Goal: Information Seeking & Learning: Learn about a topic

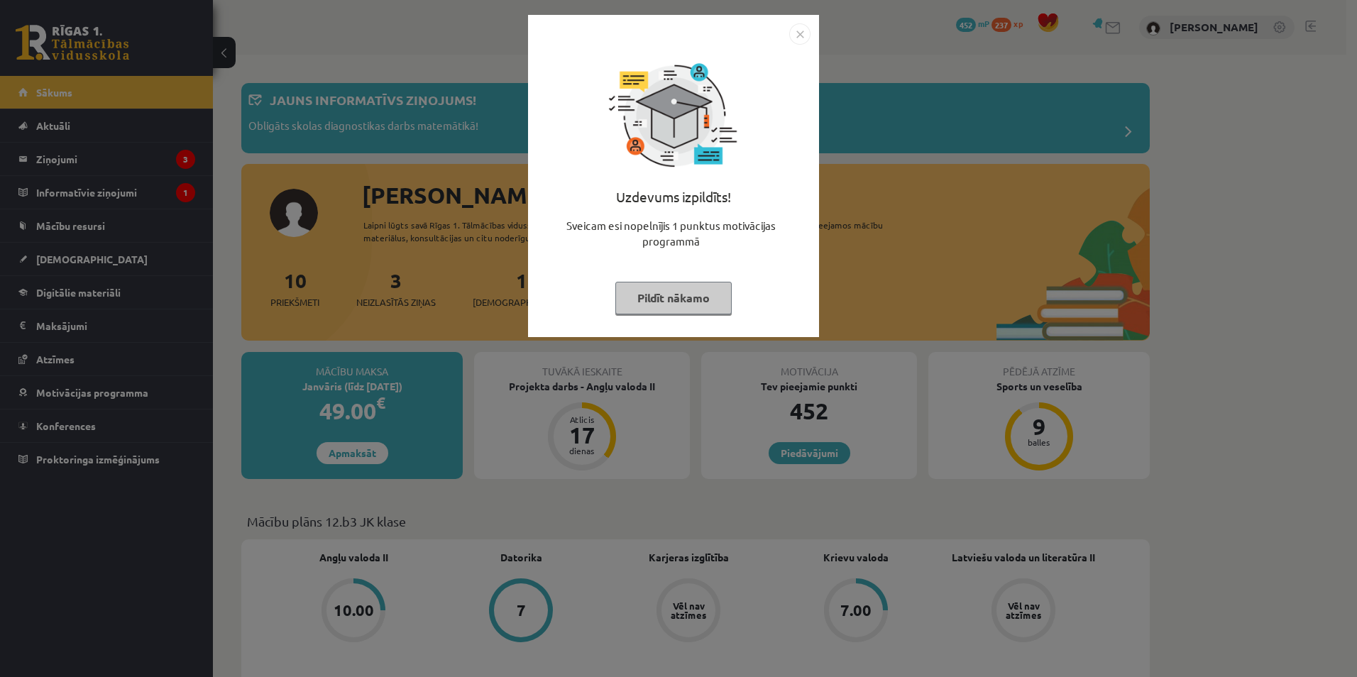
click at [646, 293] on button "Pildīt nākamo" at bounding box center [674, 298] width 116 height 33
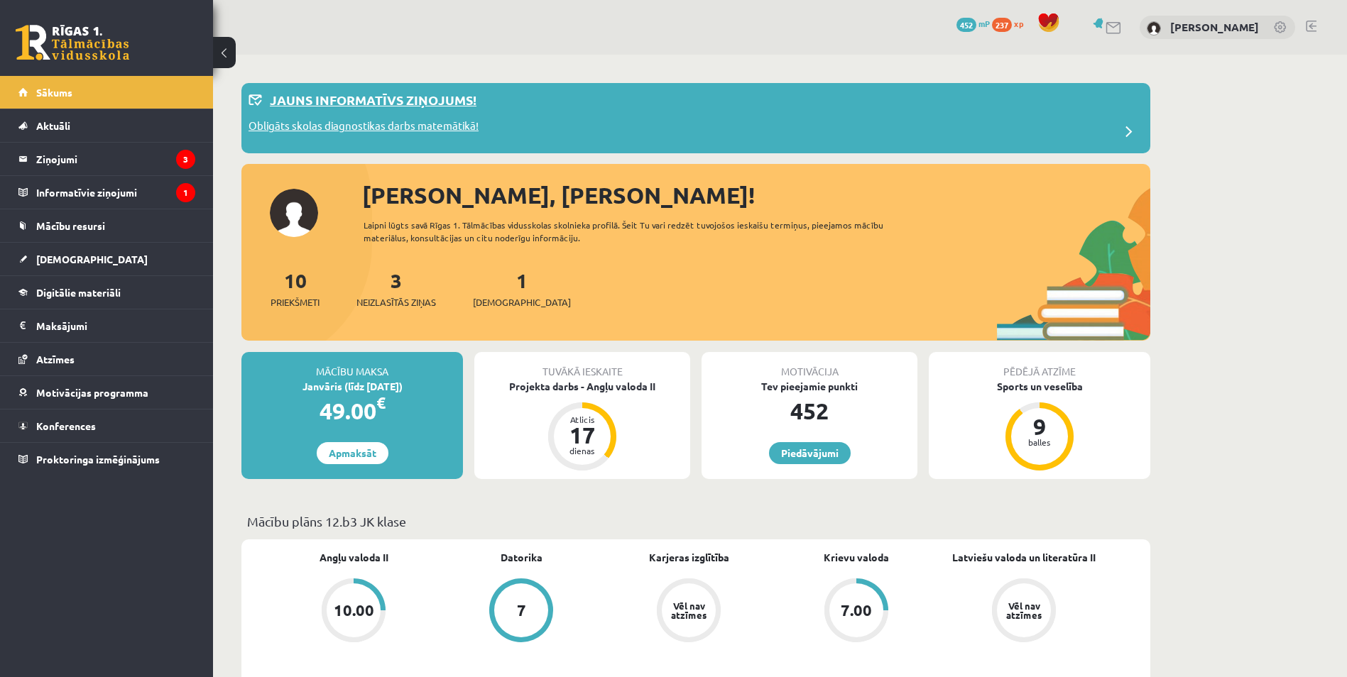
click at [406, 124] on p "Obligāts skolas diagnostikas darbs matemātikā!" at bounding box center [363, 128] width 230 height 20
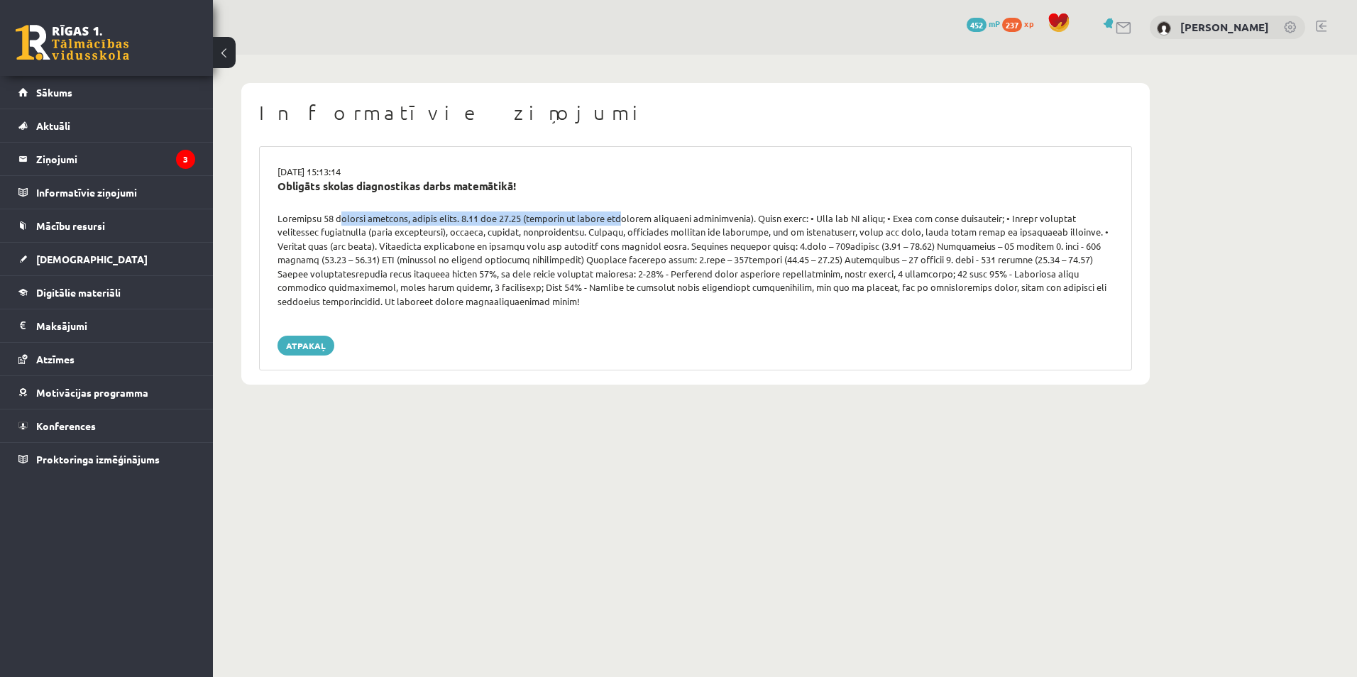
drag, startPoint x: 335, startPoint y: 218, endPoint x: 617, endPoint y: 218, distance: 281.9
click at [617, 218] on div at bounding box center [696, 260] width 858 height 97
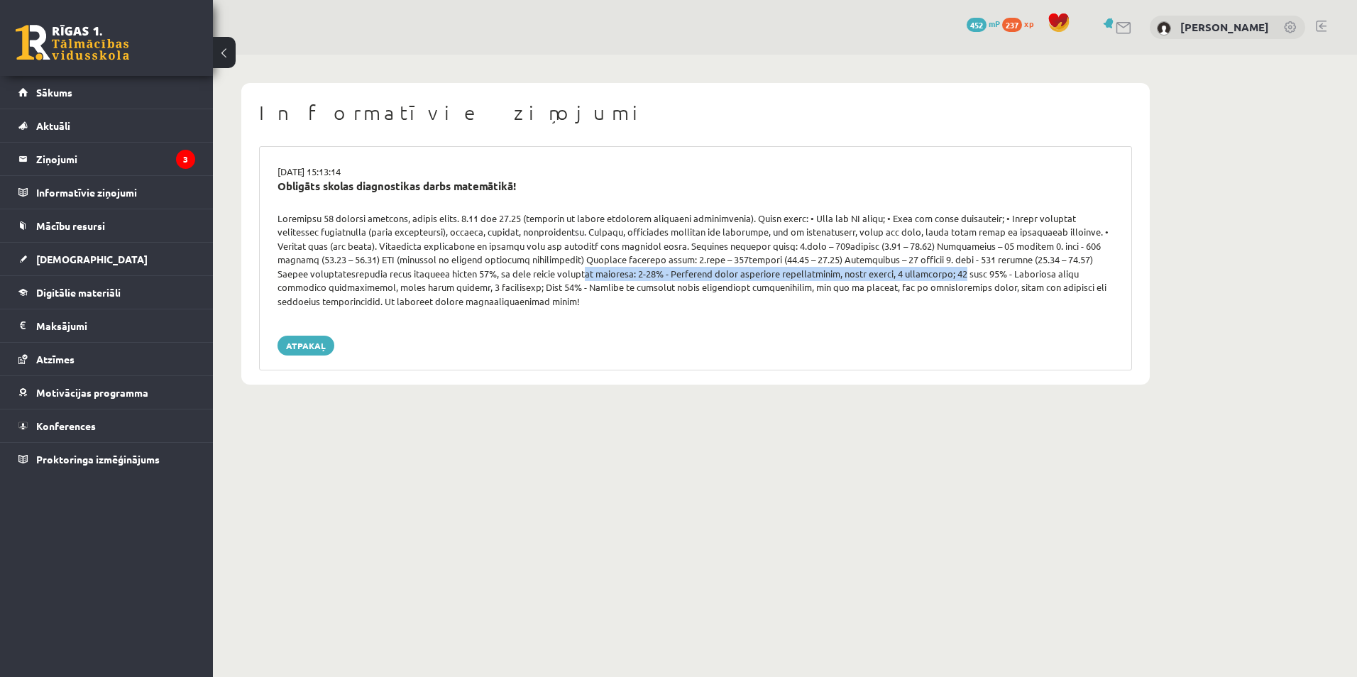
drag, startPoint x: 445, startPoint y: 276, endPoint x: 816, endPoint y: 271, distance: 370.6
click at [816, 271] on div at bounding box center [696, 260] width 858 height 97
drag, startPoint x: 816, startPoint y: 271, endPoint x: 652, endPoint y: 229, distance: 169.4
click at [652, 229] on div at bounding box center [696, 260] width 858 height 97
click at [310, 348] on link "Atpakaļ" at bounding box center [306, 346] width 57 height 20
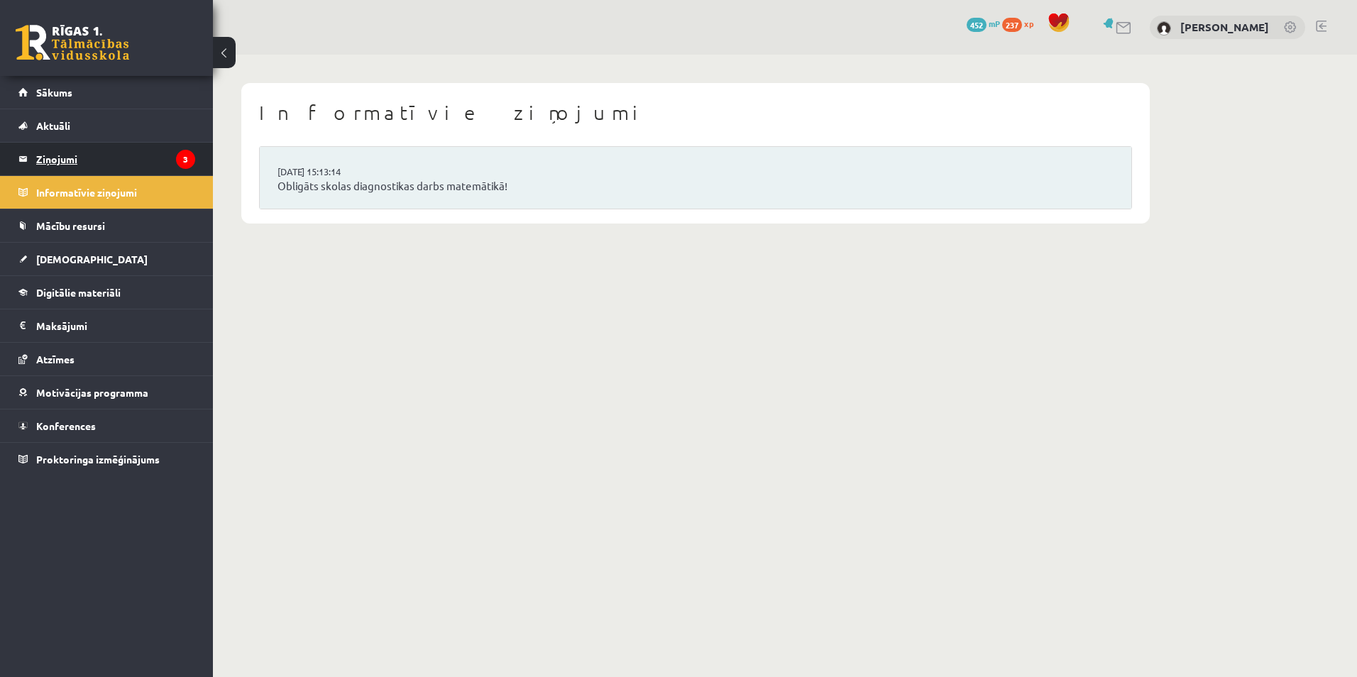
click at [159, 162] on legend "Ziņojumi 3" at bounding box center [115, 159] width 159 height 33
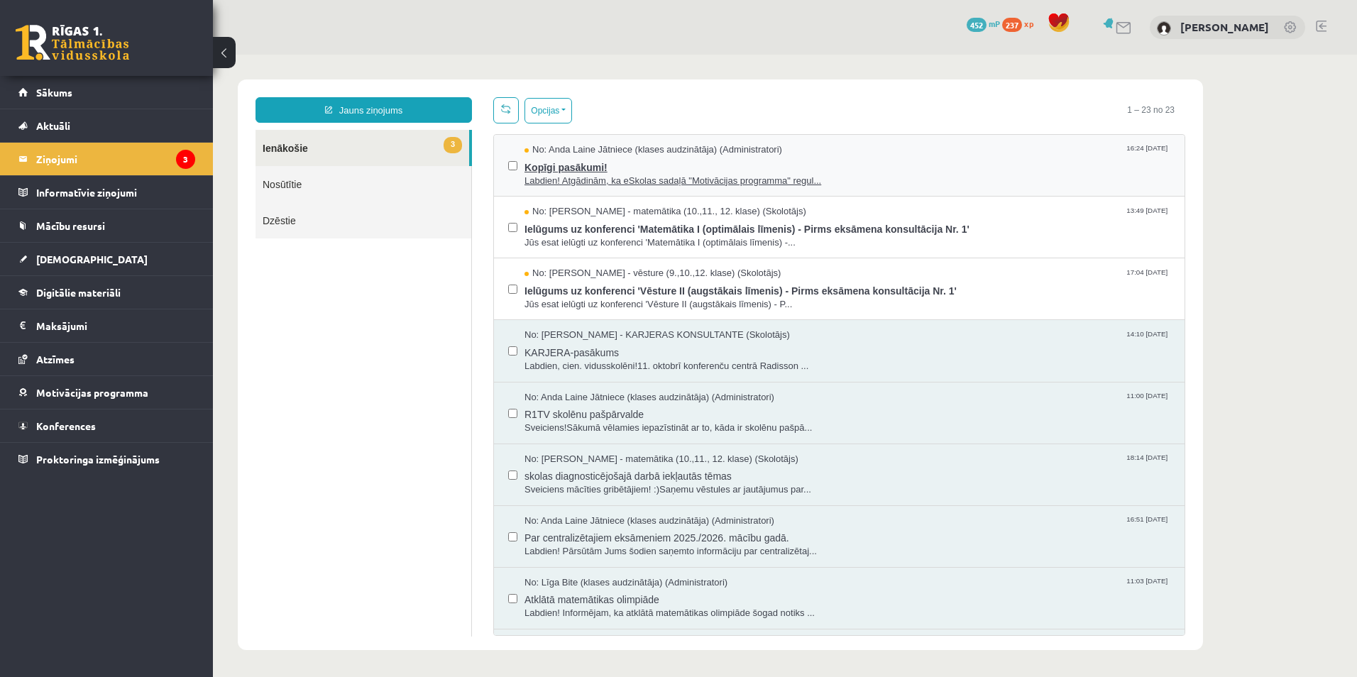
click at [555, 178] on span "Labdien! Atgādinām, ka eSkolas sadaļā "Motivācijas programma" regul..." at bounding box center [848, 181] width 646 height 13
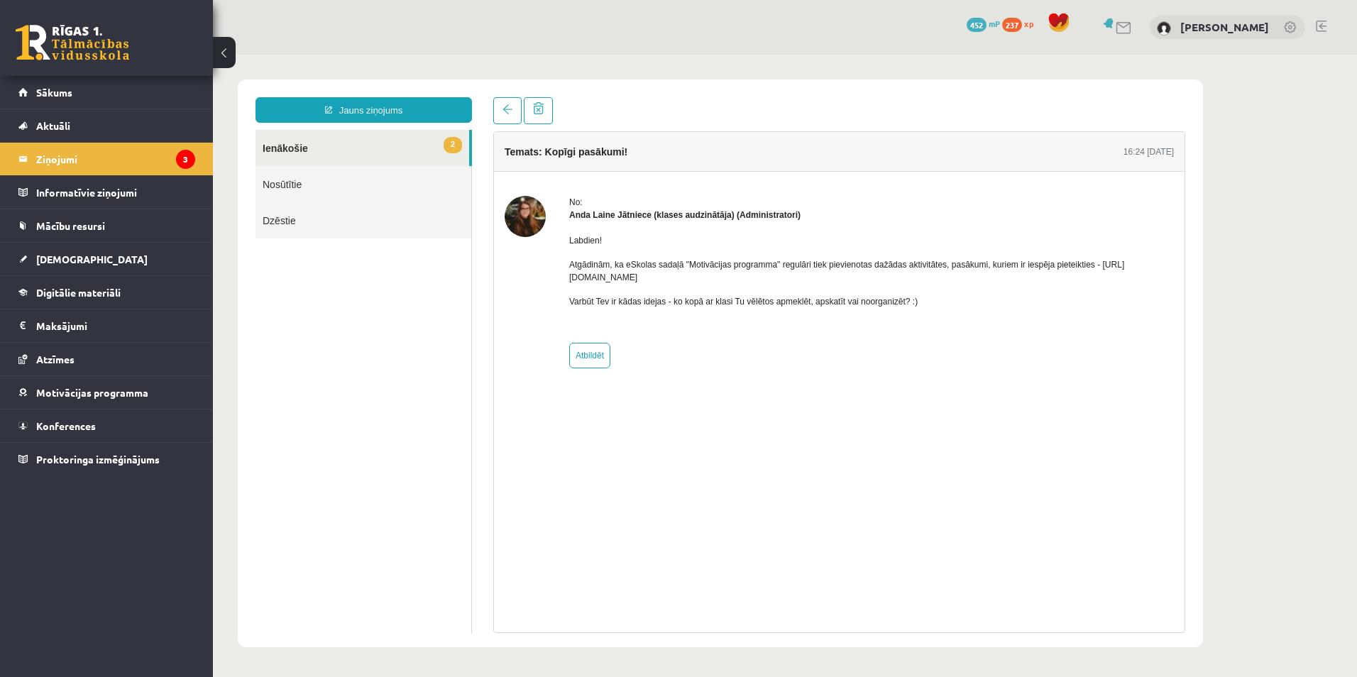
click at [608, 278] on p "Atgādinām, ka eSkolas sadaļā "Motivācijas programma" regulāri tiek pievienotas …" at bounding box center [871, 271] width 605 height 26
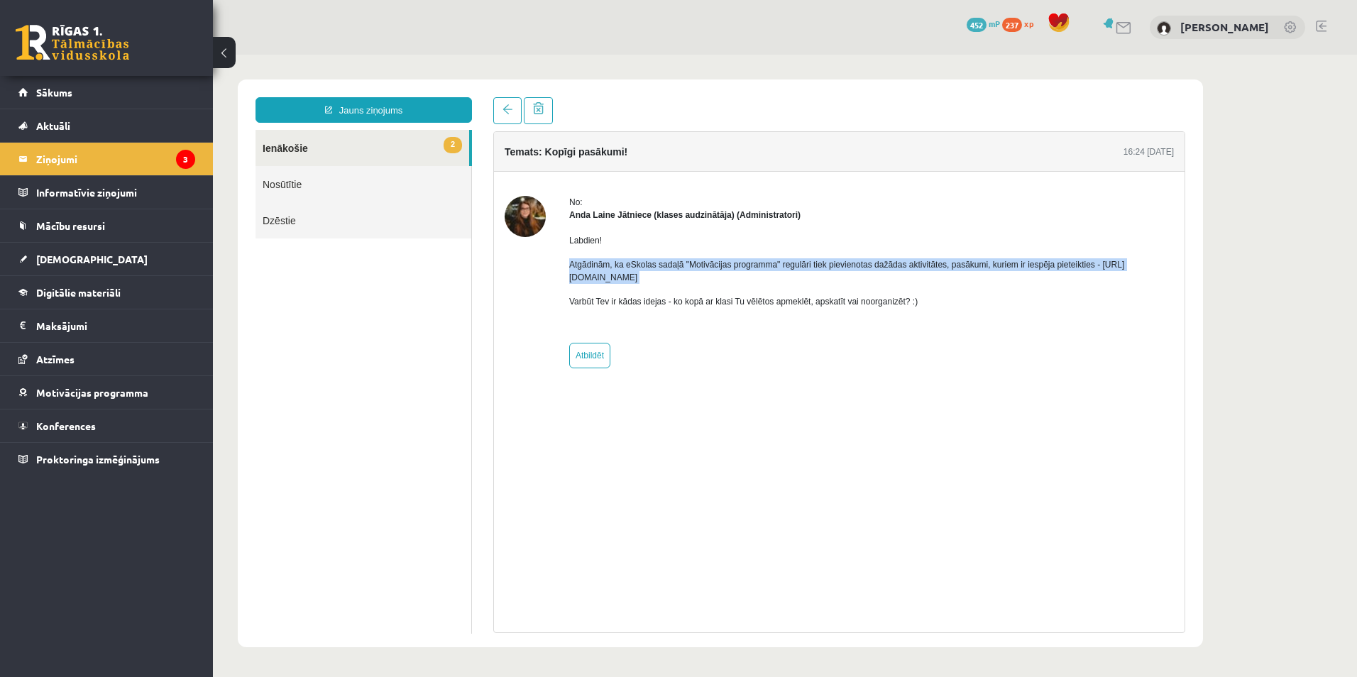
click at [608, 278] on p "Atgādinām, ka eSkolas sadaļā "Motivācijas programma" regulāri tiek pievienotas …" at bounding box center [871, 271] width 605 height 26
drag, startPoint x: 608, startPoint y: 278, endPoint x: 592, endPoint y: 282, distance: 16.9
click at [592, 283] on p "Atgādinām, ka eSkolas sadaļā "Motivācijas programma" regulāri tiek pievienotas …" at bounding box center [871, 271] width 605 height 26
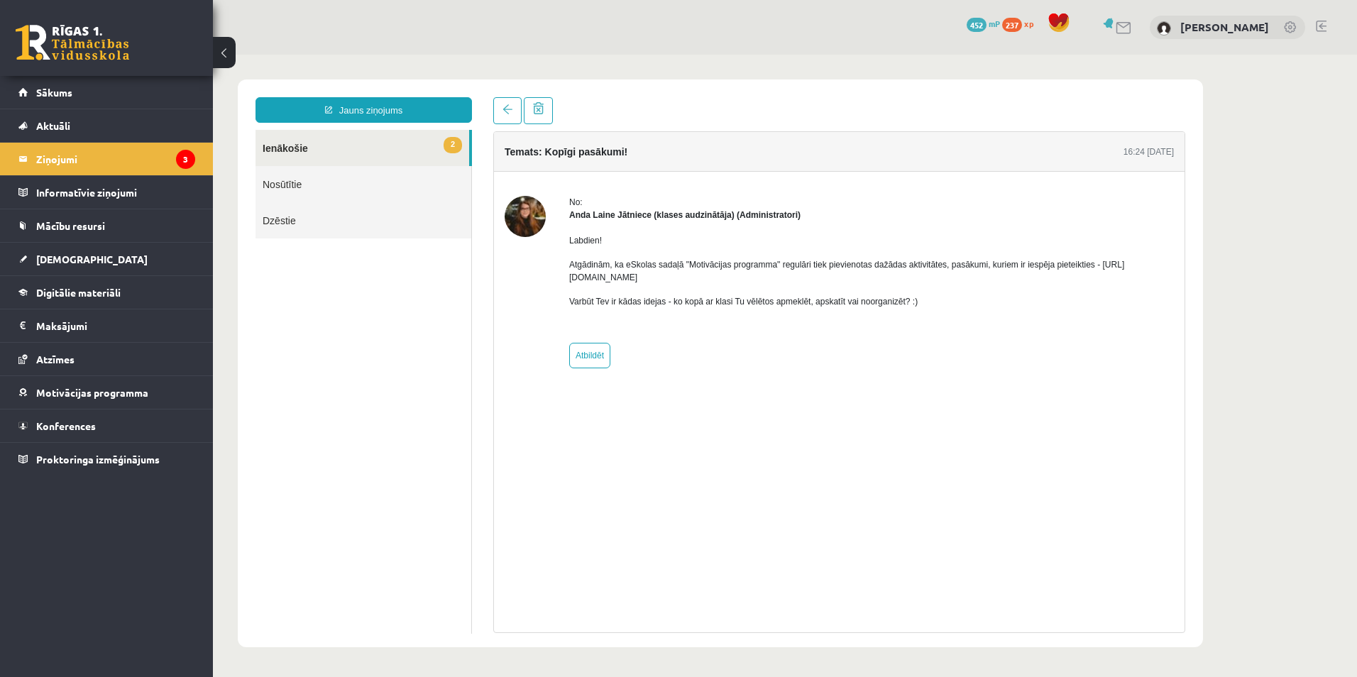
drag, startPoint x: 572, startPoint y: 278, endPoint x: 696, endPoint y: 281, distance: 124.3
click at [696, 281] on p "Atgādinām, ka eSkolas sadaļā "Motivācijas programma" regulāri tiek pievienotas …" at bounding box center [871, 271] width 605 height 26
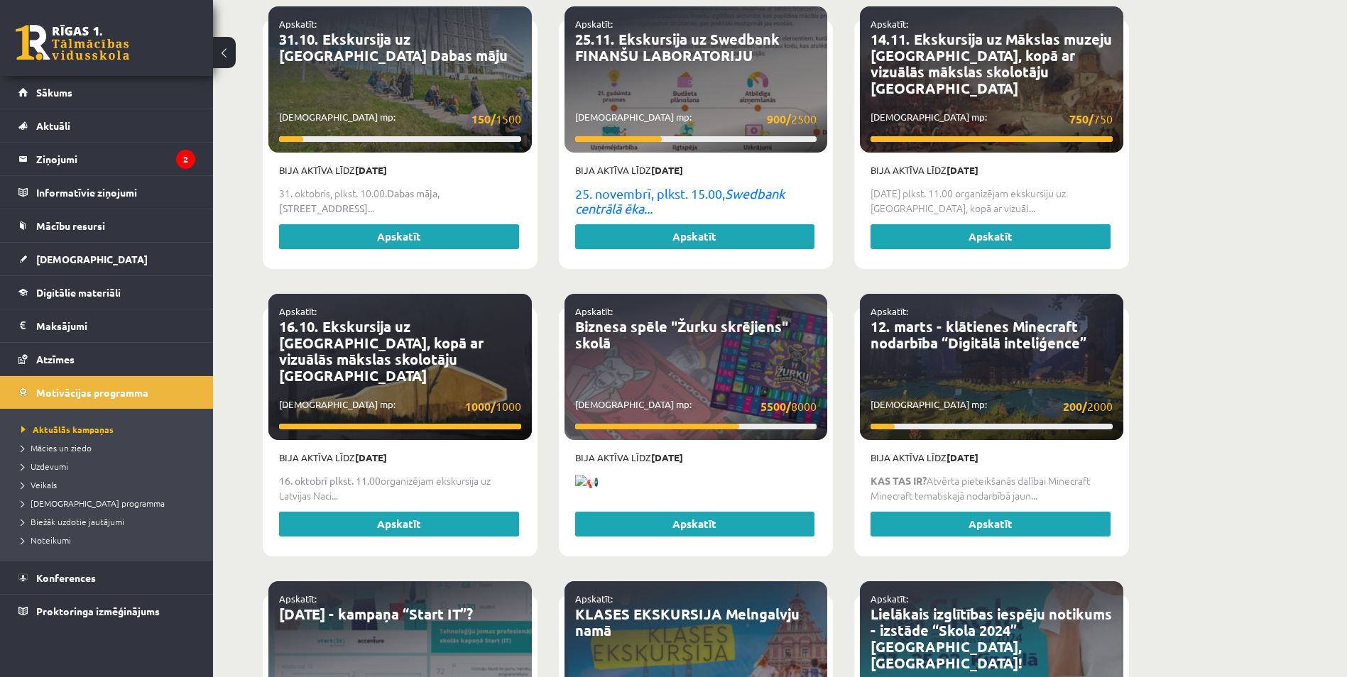
scroll to position [2201, 0]
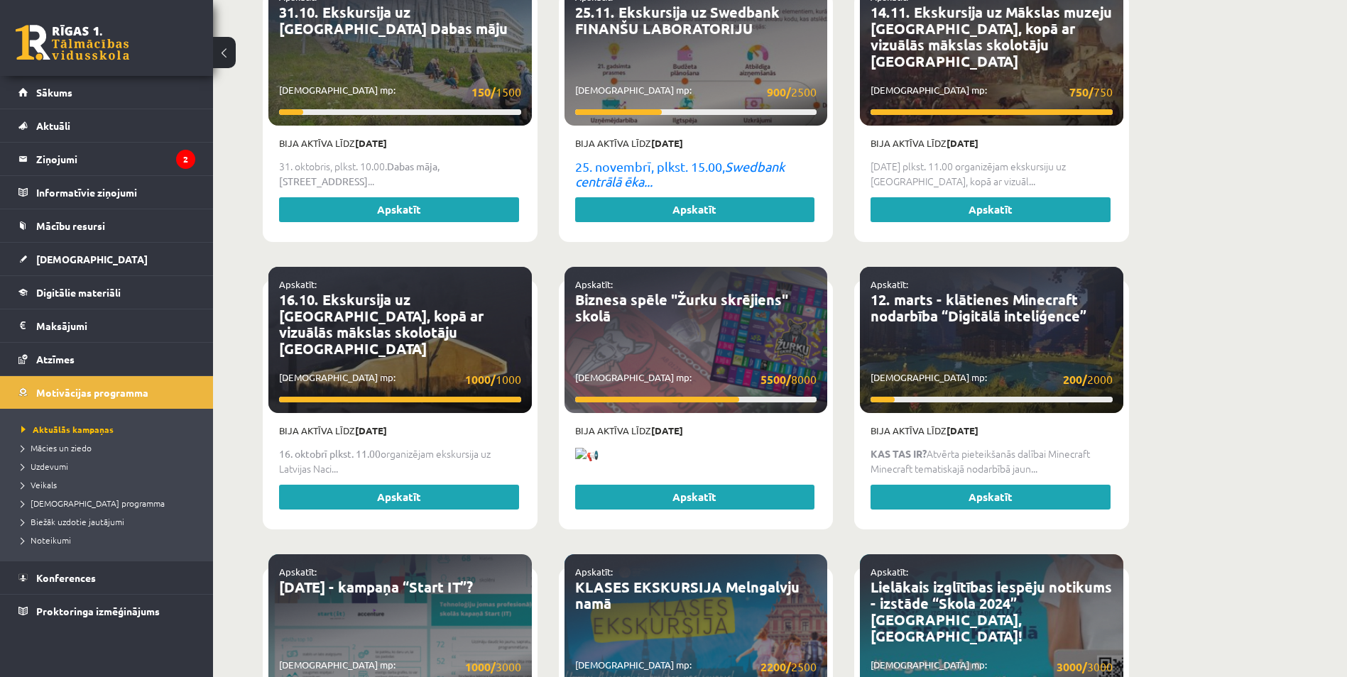
drag, startPoint x: 608, startPoint y: 193, endPoint x: 1261, endPoint y: 243, distance: 654.3
